Goal: Task Accomplishment & Management: Manage account settings

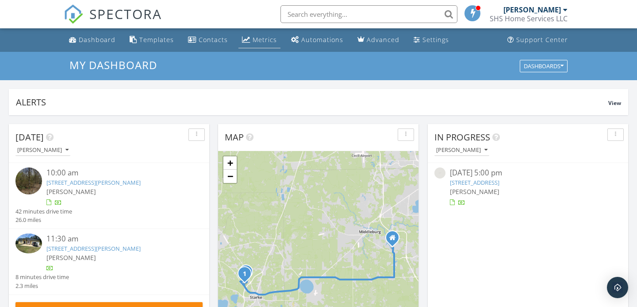
click at [259, 42] on div "Metrics" at bounding box center [265, 39] width 24 height 8
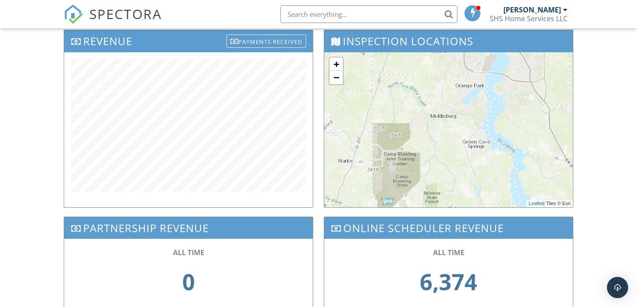
scroll to position [302, 0]
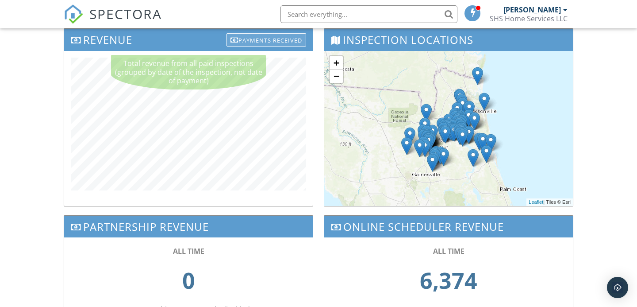
click at [250, 44] on div "Payments Received" at bounding box center [267, 39] width 80 height 13
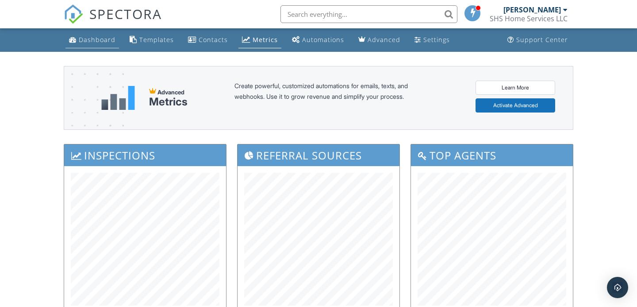
click at [91, 39] on div "Dashboard" at bounding box center [97, 39] width 37 height 8
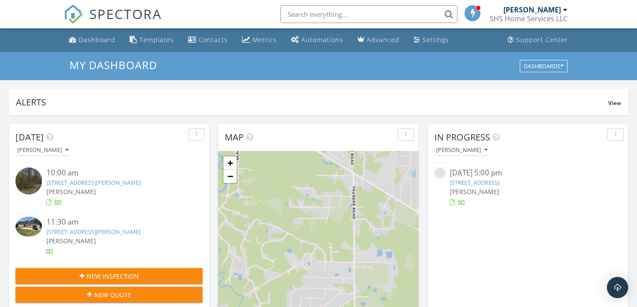
scroll to position [806, 638]
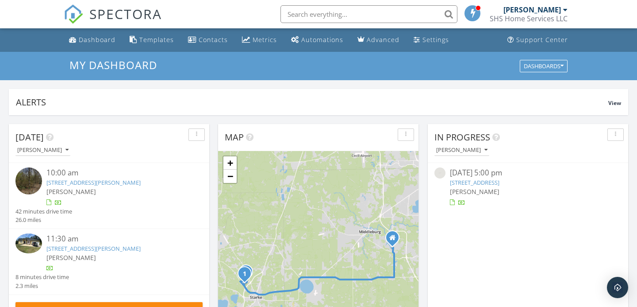
click at [106, 179] on link "17317 NW 55th Ave, Starke, FL 32091" at bounding box center [93, 182] width 94 height 8
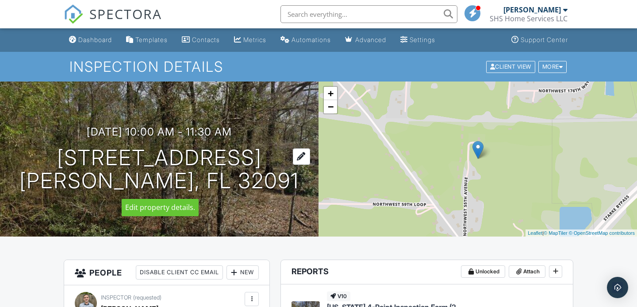
click at [293, 159] on div at bounding box center [301, 156] width 17 height 16
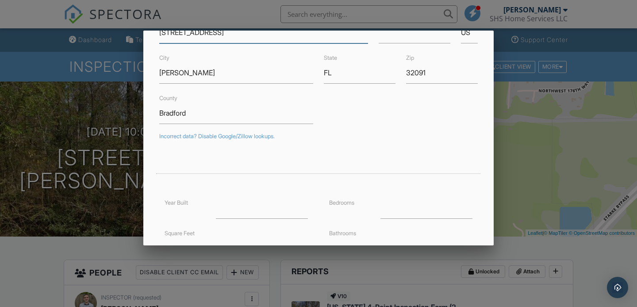
scroll to position [81, 0]
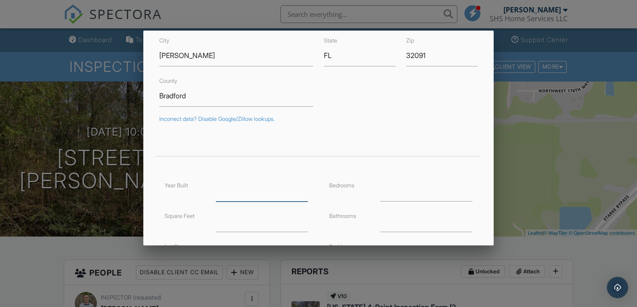
click at [252, 195] on input "number" at bounding box center [262, 191] width 92 height 22
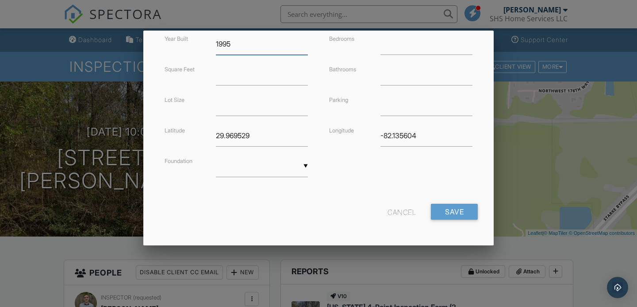
scroll to position [227, 0]
type input "1995"
click at [453, 210] on input "Save" at bounding box center [454, 212] width 47 height 16
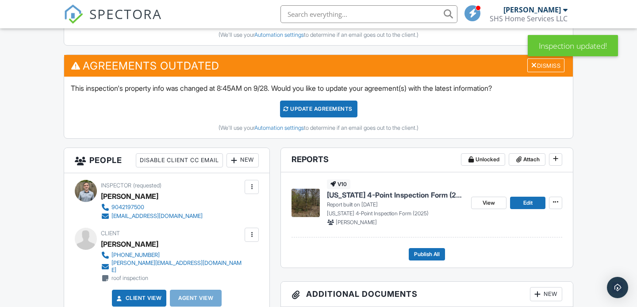
scroll to position [299, 0]
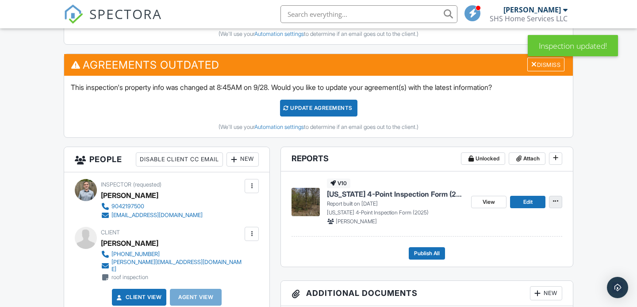
click at [555, 201] on icon at bounding box center [555, 201] width 5 height 6
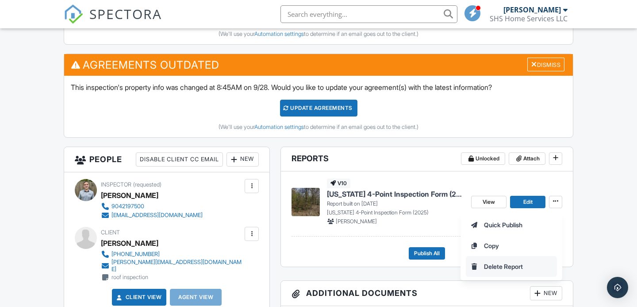
click at [501, 266] on span "Delete Report" at bounding box center [503, 266] width 39 height 9
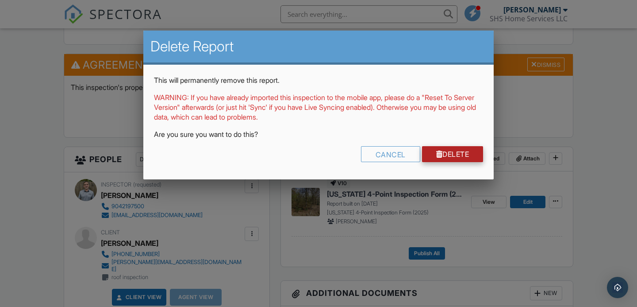
click at [454, 155] on link "Delete" at bounding box center [453, 154] width 62 height 16
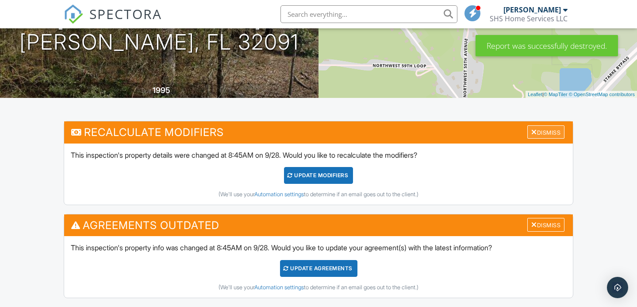
click at [540, 132] on div "Dismiss" at bounding box center [546, 132] width 37 height 14
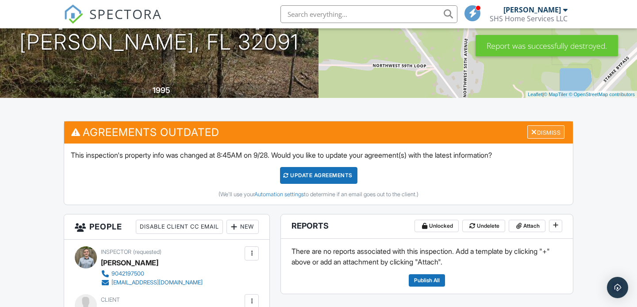
click at [537, 132] on div "Dismiss" at bounding box center [546, 132] width 37 height 14
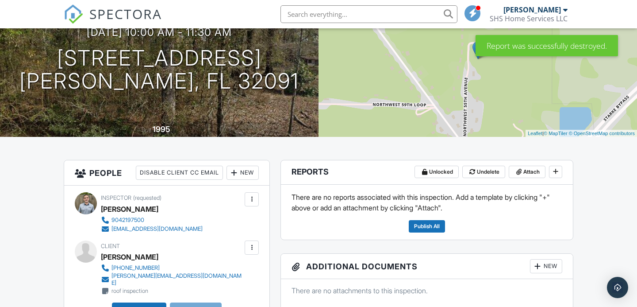
scroll to position [100, 0]
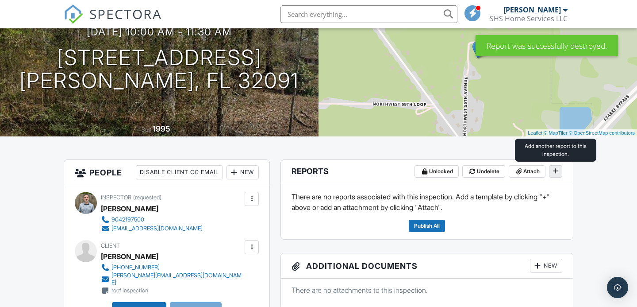
click at [555, 171] on icon at bounding box center [555, 171] width 5 height 6
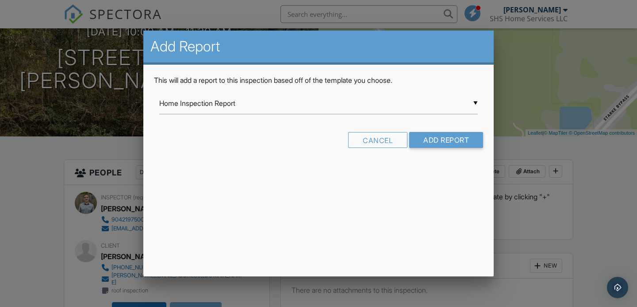
click at [425, 108] on div "▼ Home Inspection Report Home Inspection Report Residential Template [US_STATE]…" at bounding box center [318, 104] width 319 height 22
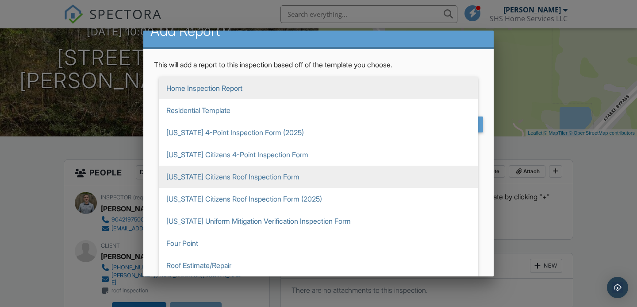
scroll to position [15, 0]
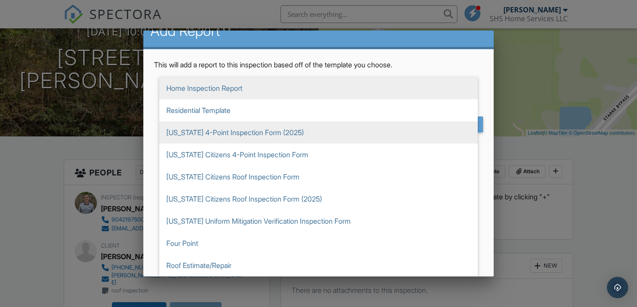
click at [221, 133] on span "[US_STATE] 4-Point Inspection Form (2025)" at bounding box center [318, 132] width 319 height 22
type input "[US_STATE] 4-Point Inspection Form (2025)"
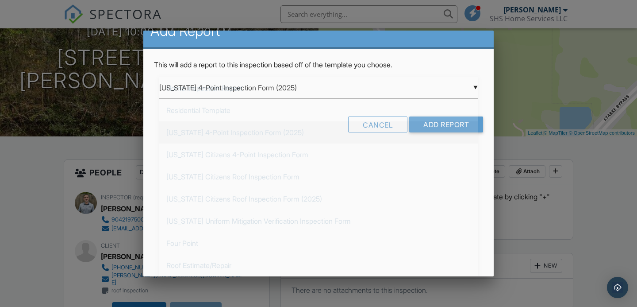
scroll to position [0, 0]
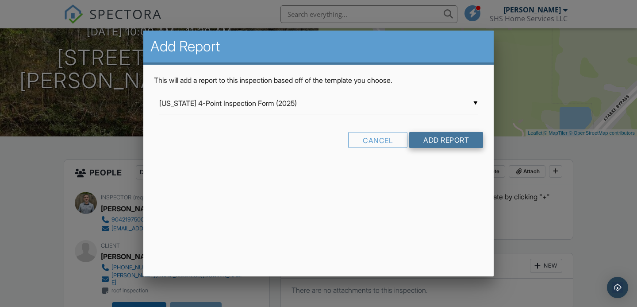
click at [440, 142] on input "Add Report" at bounding box center [446, 140] width 74 height 16
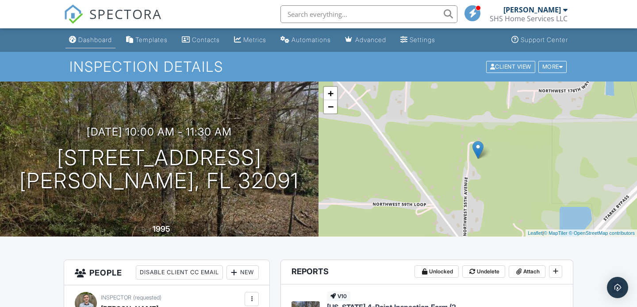
click at [93, 40] on div "Dashboard" at bounding box center [95, 40] width 34 height 8
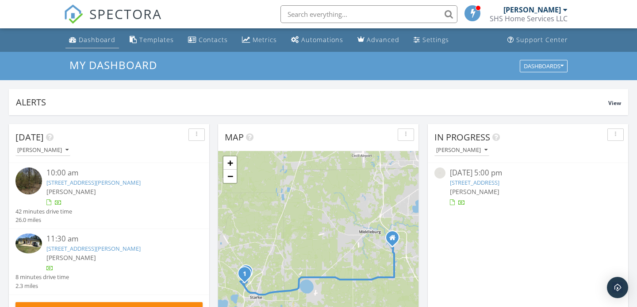
click at [88, 40] on div "Dashboard" at bounding box center [97, 39] width 37 height 8
